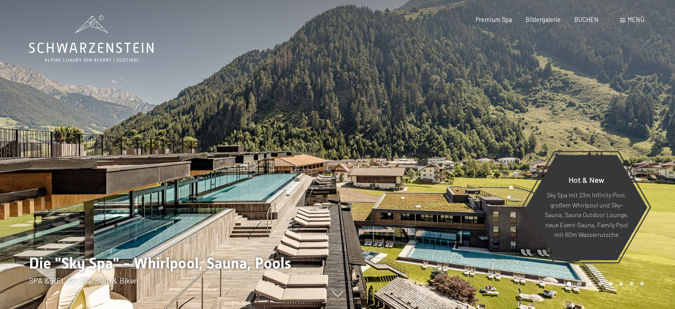
click at [625, 20] on span at bounding box center [622, 20] width 5 height 4
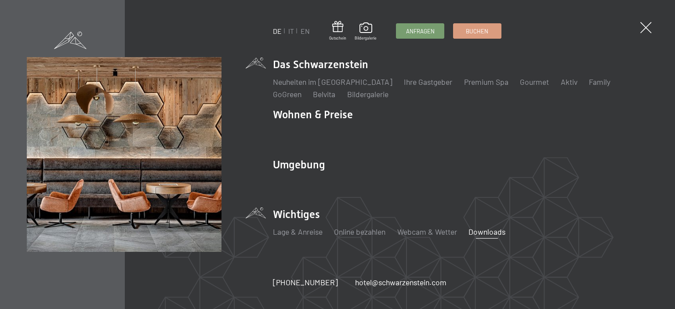
click at [490, 232] on link "Downloads" at bounding box center [486, 232] width 37 height 10
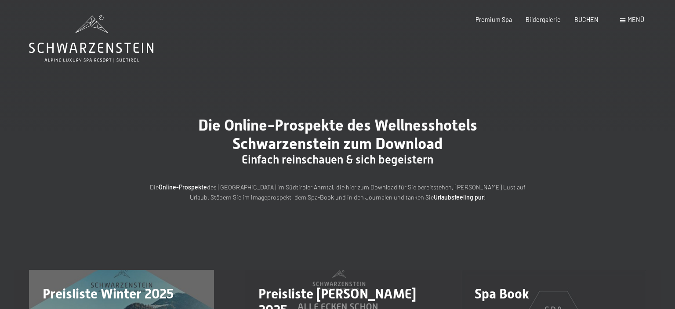
click at [625, 21] on div "Menü" at bounding box center [632, 19] width 24 height 9
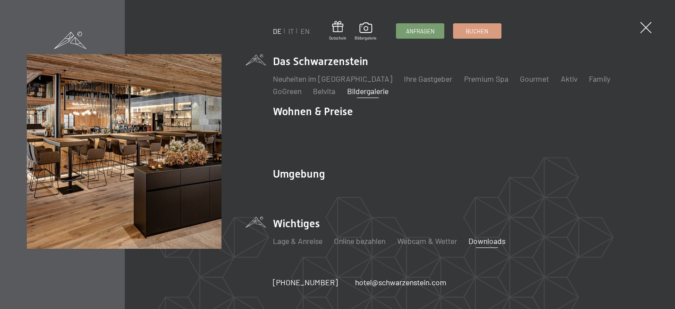
click at [347, 95] on link "Bildergalerie" at bounding box center [367, 91] width 41 height 10
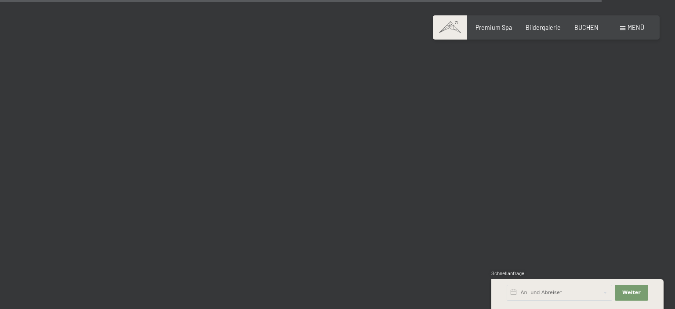
scroll to position [8510, 0]
